Goal: Find specific page/section: Find specific page/section

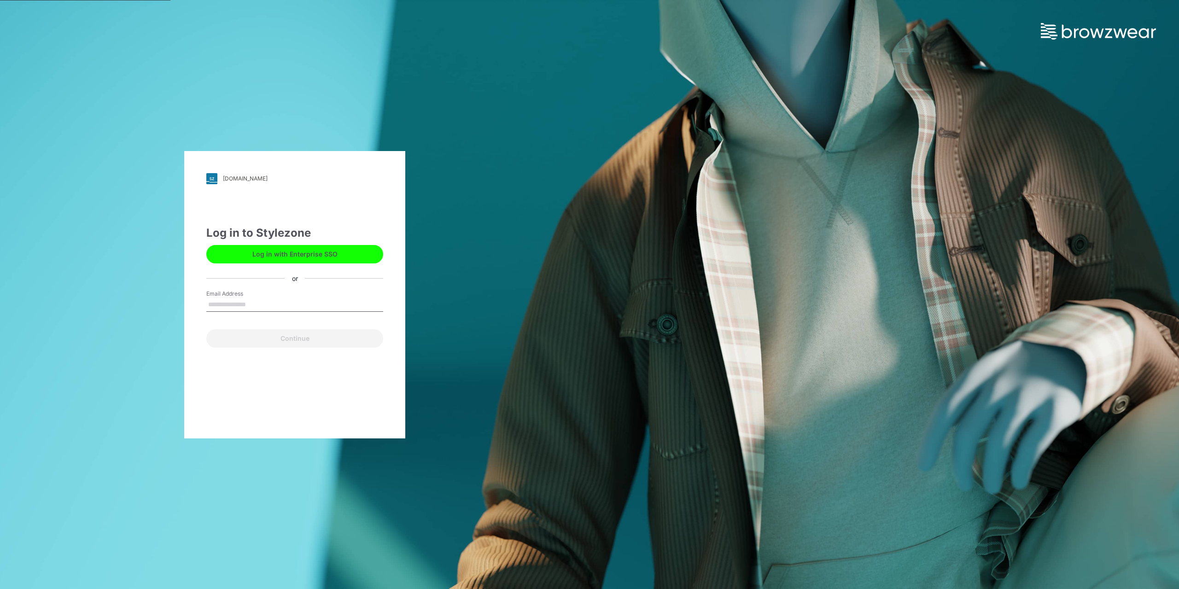
click at [246, 306] on input "Email Address" at bounding box center [294, 305] width 177 height 14
type input "**********"
click at [305, 339] on button "Continue" at bounding box center [294, 338] width 177 height 18
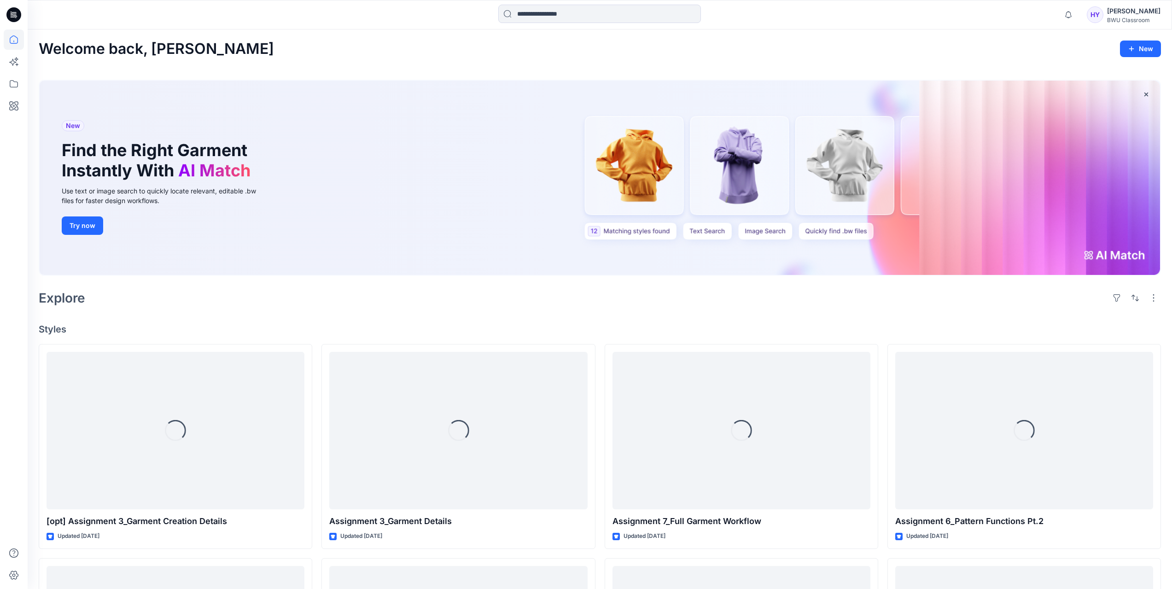
click at [1139, 19] on div "BWU Classroom" at bounding box center [1133, 20] width 53 height 7
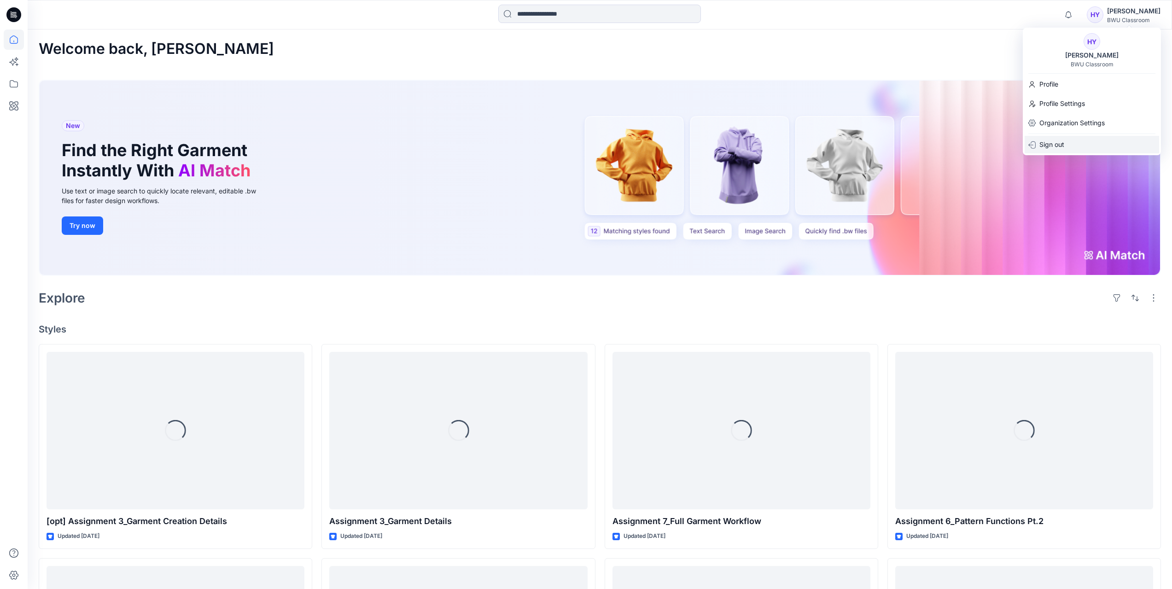
click at [1069, 143] on div "Sign out" at bounding box center [1092, 145] width 134 height 18
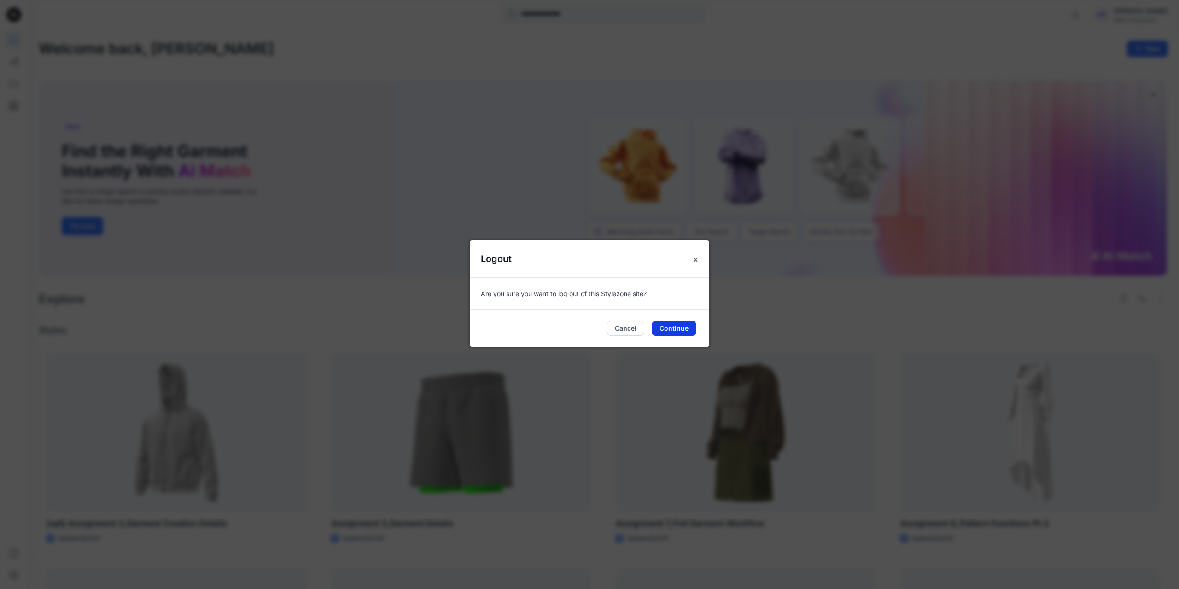
click at [663, 326] on button "Continue" at bounding box center [674, 328] width 45 height 15
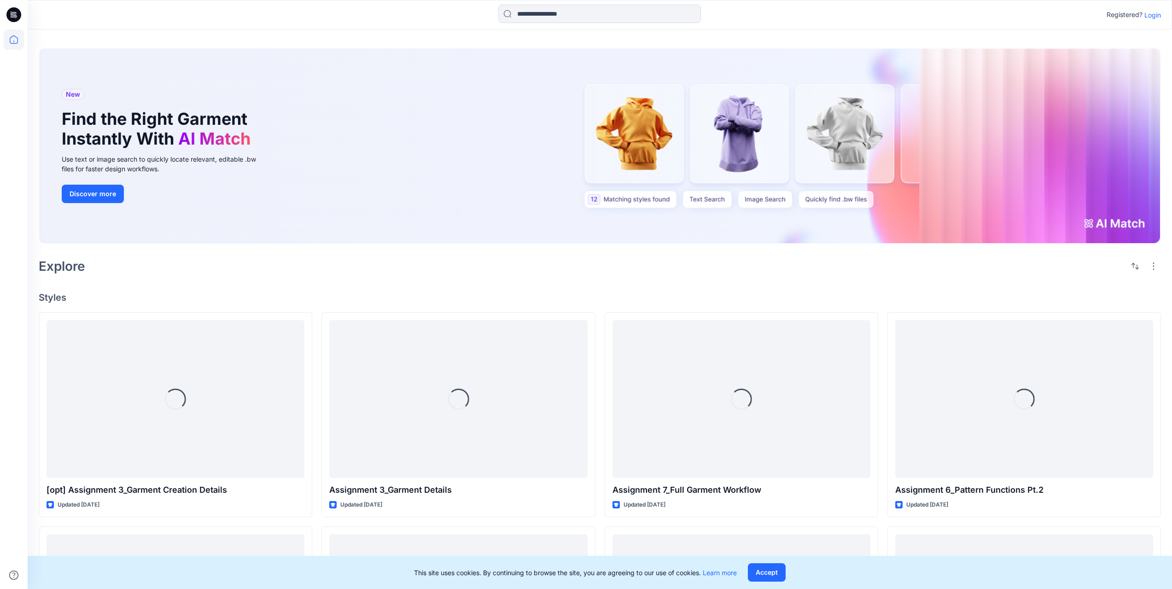
click at [1154, 15] on p "Login" at bounding box center [1152, 15] width 17 height 10
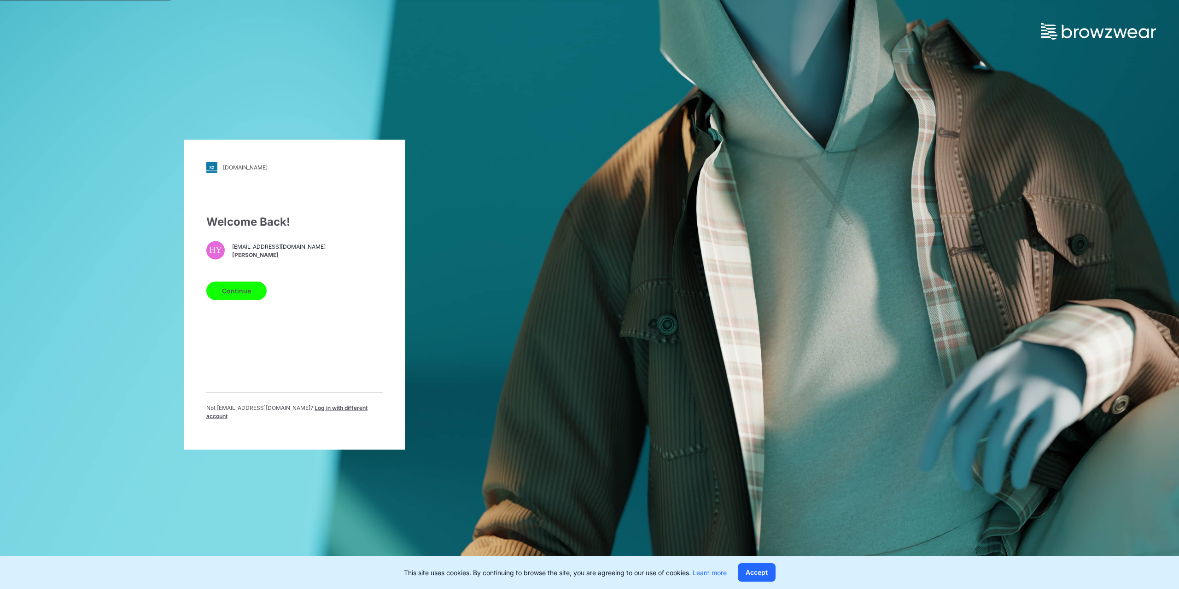
click at [245, 297] on button "Continue" at bounding box center [236, 290] width 60 height 18
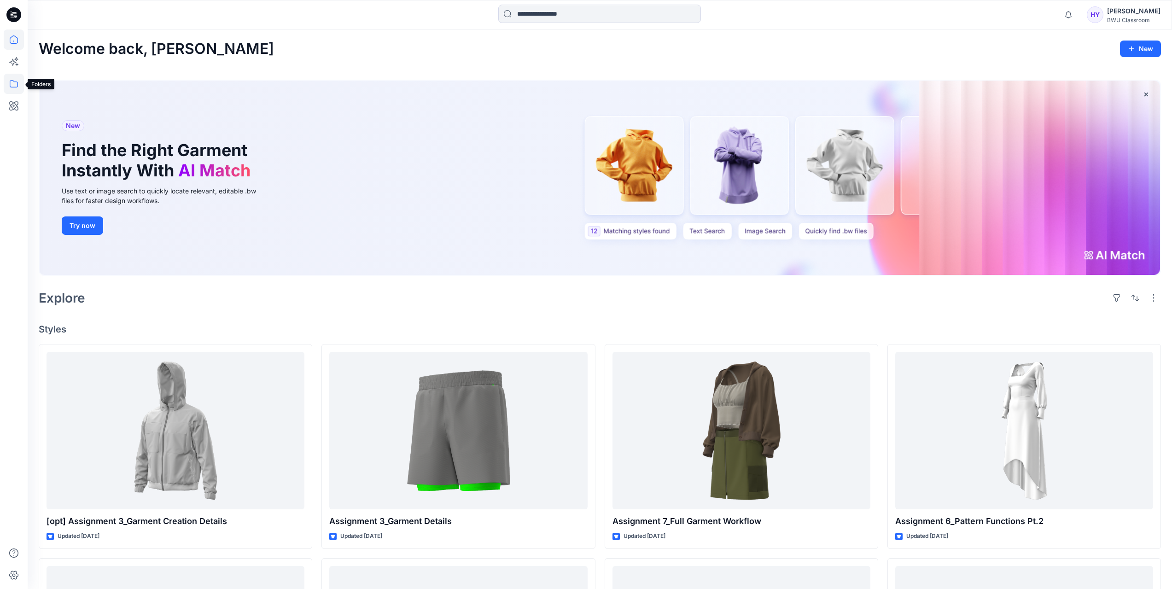
click at [16, 86] on icon at bounding box center [14, 84] width 20 height 20
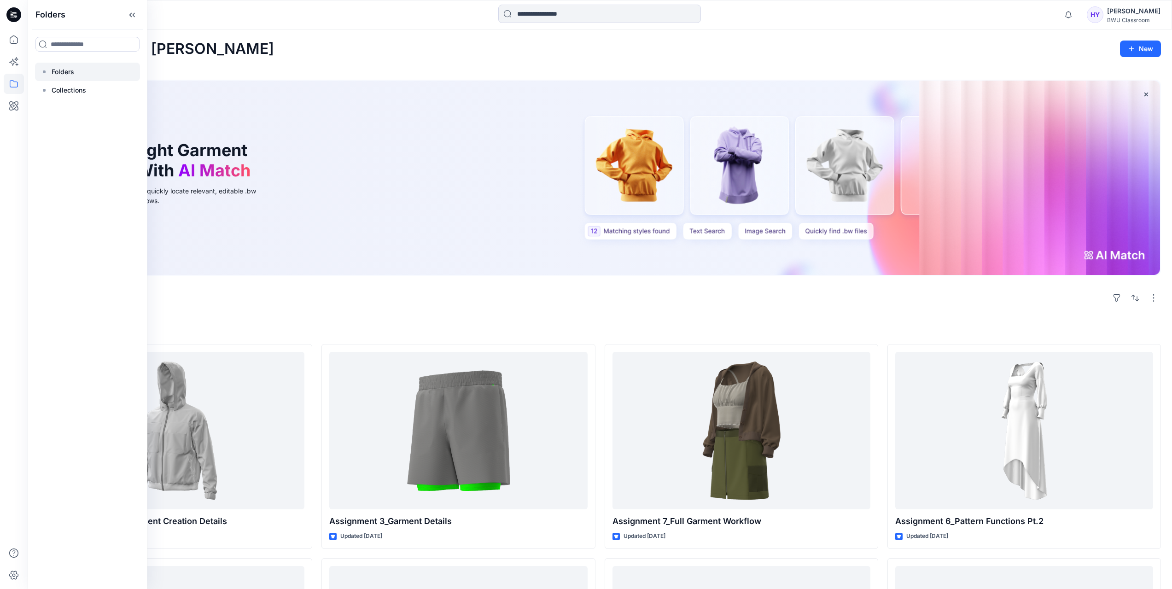
click at [45, 70] on icon at bounding box center [44, 71] width 7 height 7
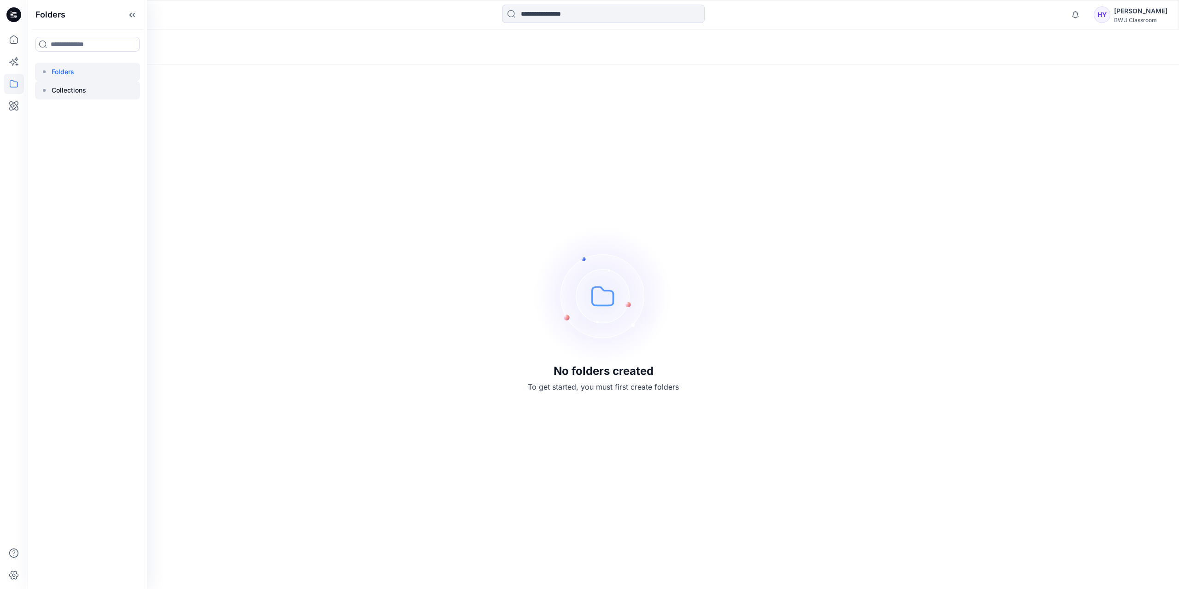
click at [82, 85] on p "Collections" at bounding box center [69, 90] width 35 height 11
click at [74, 73] on p "Folders" at bounding box center [63, 71] width 23 height 11
click at [13, 38] on icon at bounding box center [14, 39] width 20 height 20
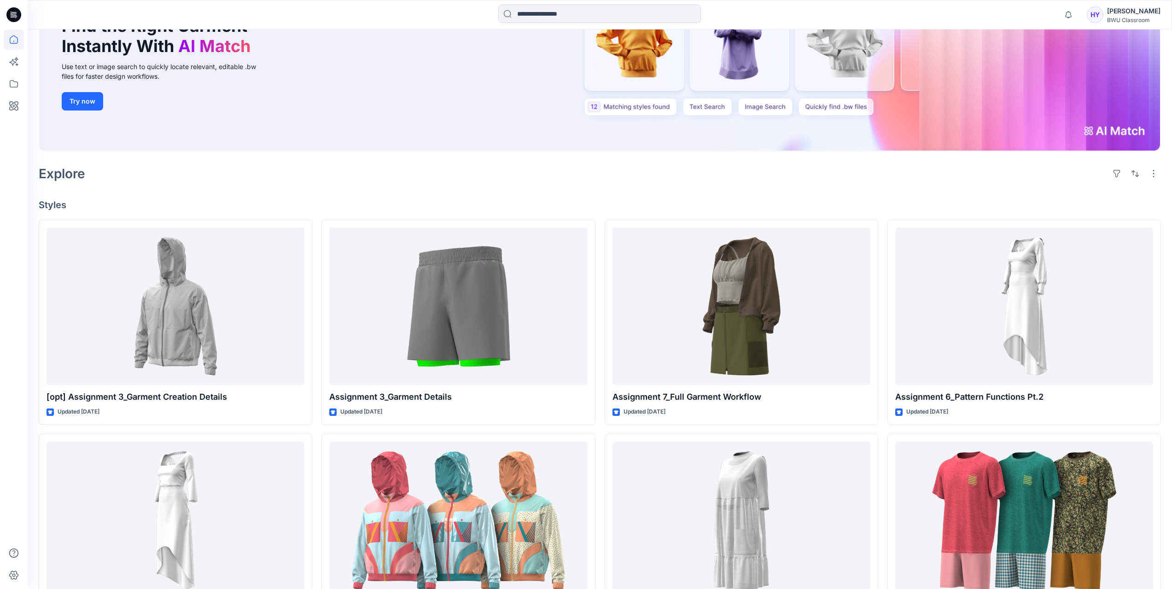
scroll to position [185, 0]
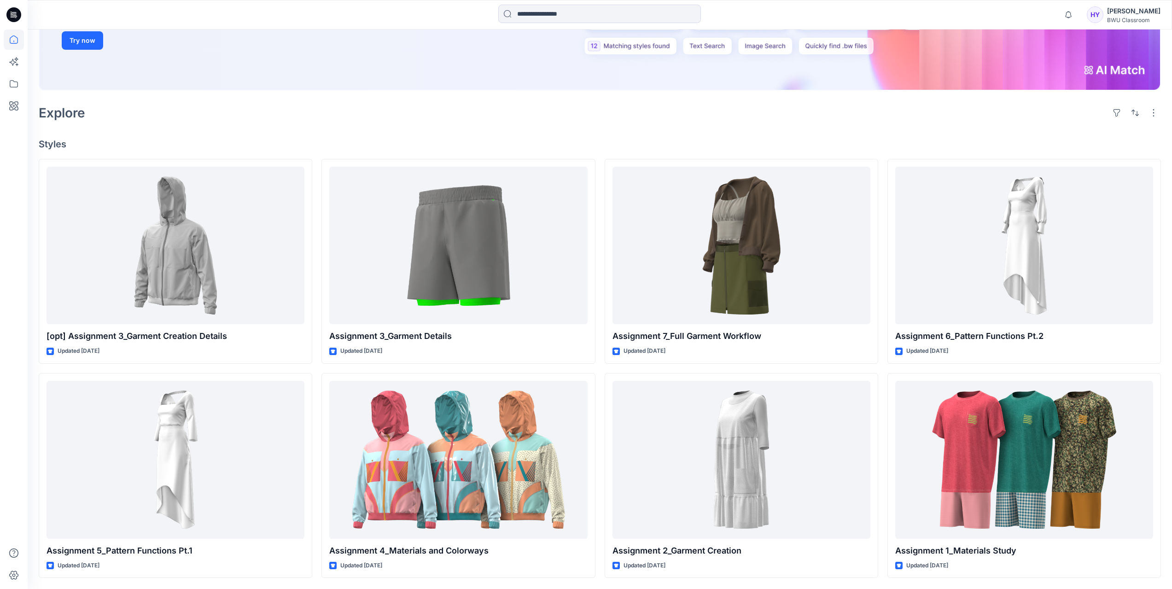
click at [1037, 139] on h4 "Styles" at bounding box center [600, 144] width 1122 height 11
click at [16, 41] on icon at bounding box center [14, 39] width 20 height 20
click at [15, 88] on icon at bounding box center [14, 84] width 20 height 20
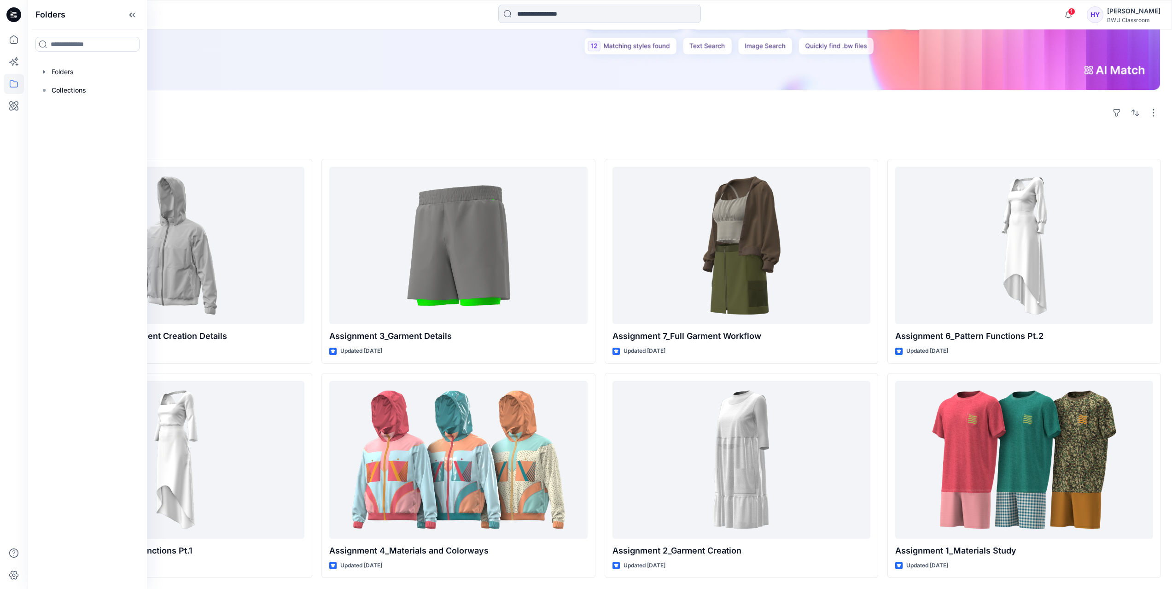
click at [45, 73] on icon "button" at bounding box center [44, 71] width 7 height 7
click at [88, 92] on p "DPC Expert" at bounding box center [78, 90] width 35 height 11
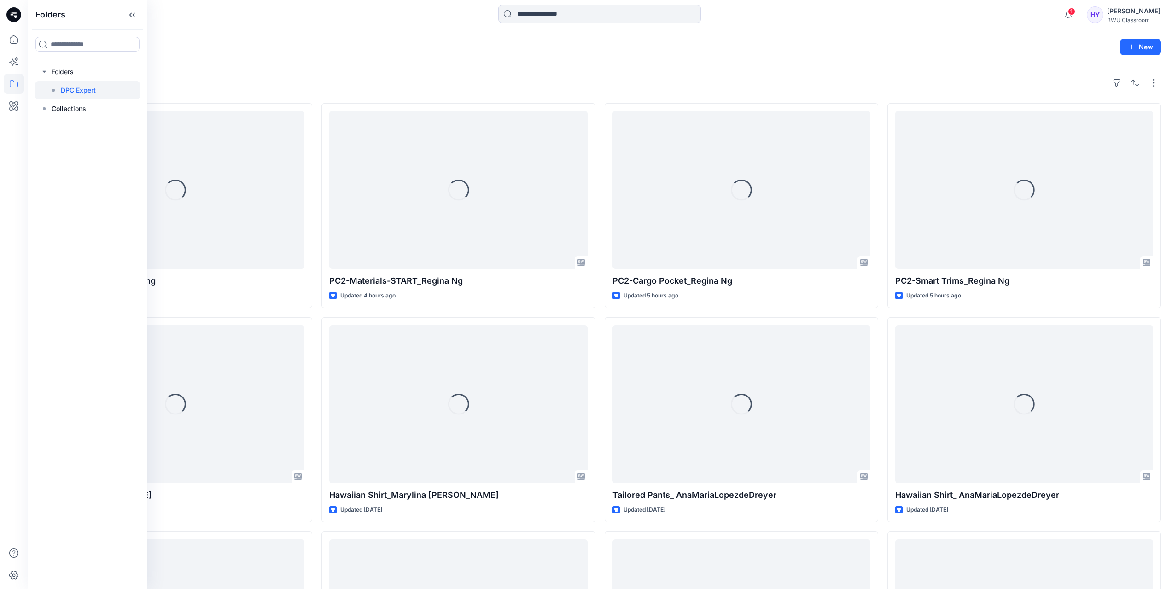
click at [437, 48] on div "Folders DPC Expert" at bounding box center [564, 47] width 1051 height 13
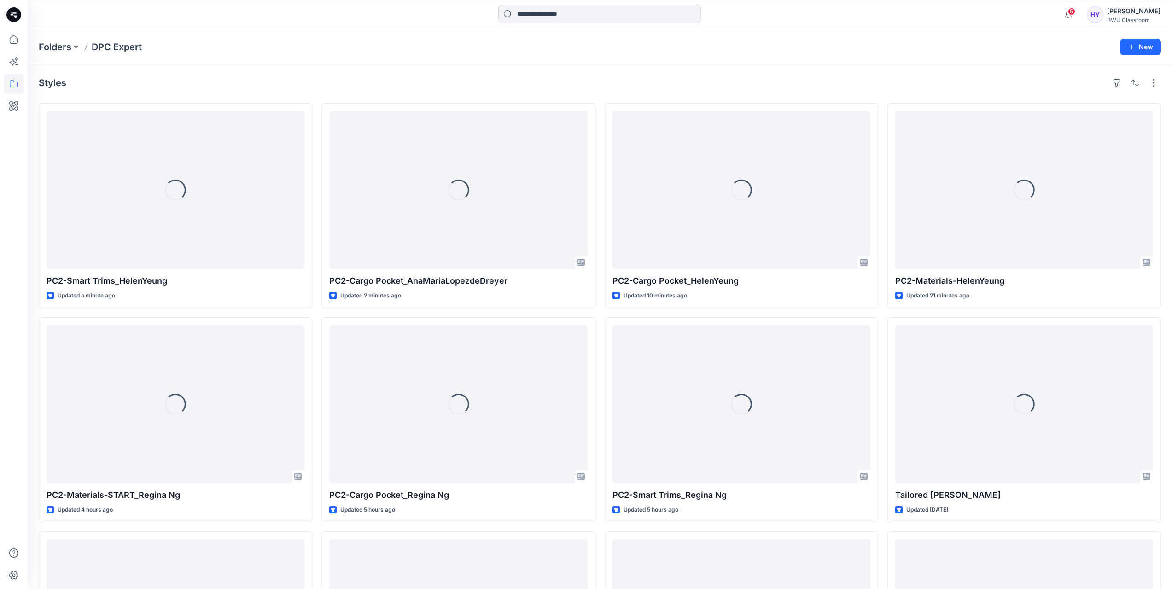
click at [285, 76] on div "Styles" at bounding box center [600, 83] width 1122 height 15
